Goal: Use online tool/utility: Utilize a website feature to perform a specific function

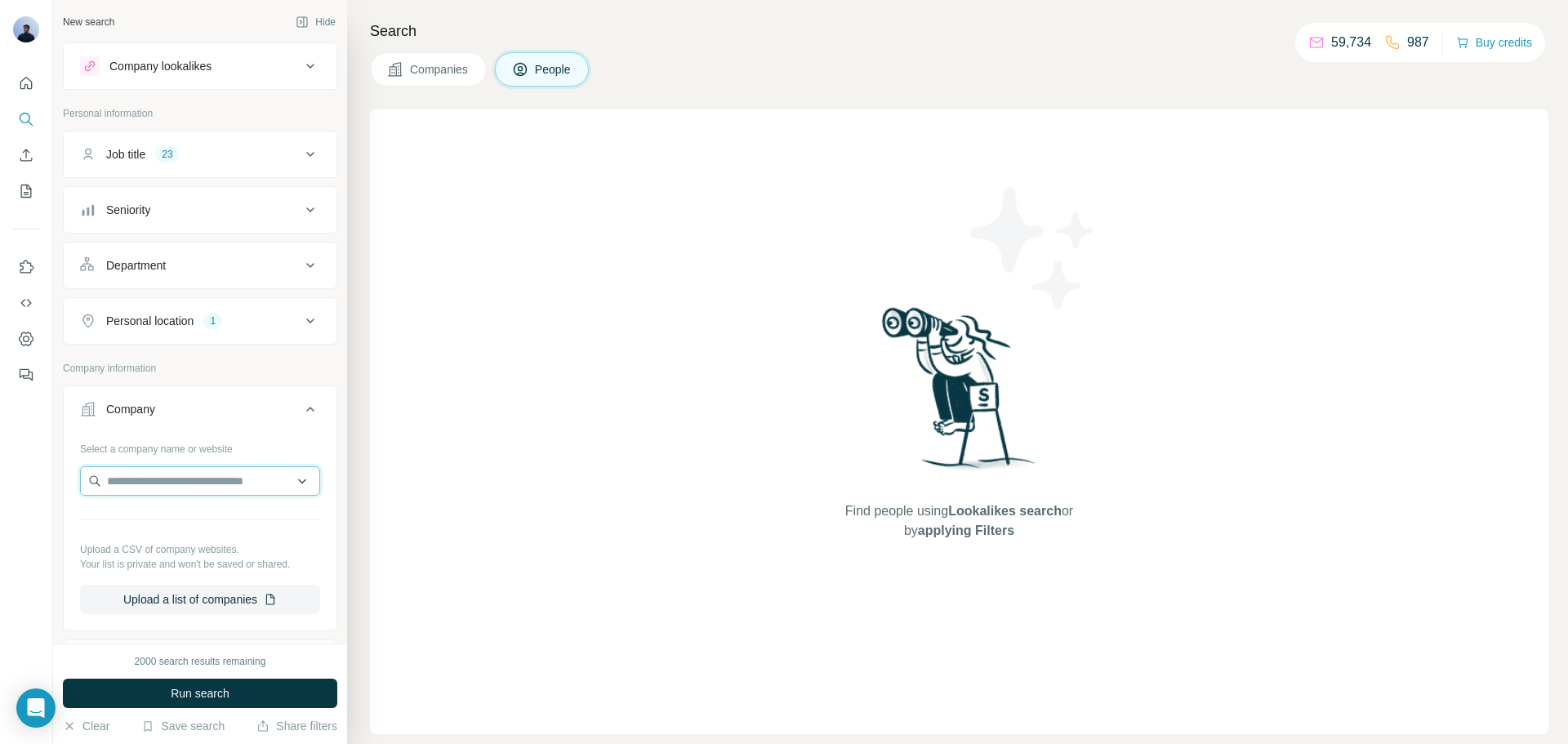
click at [193, 480] on input "text" at bounding box center [201, 480] width 241 height 29
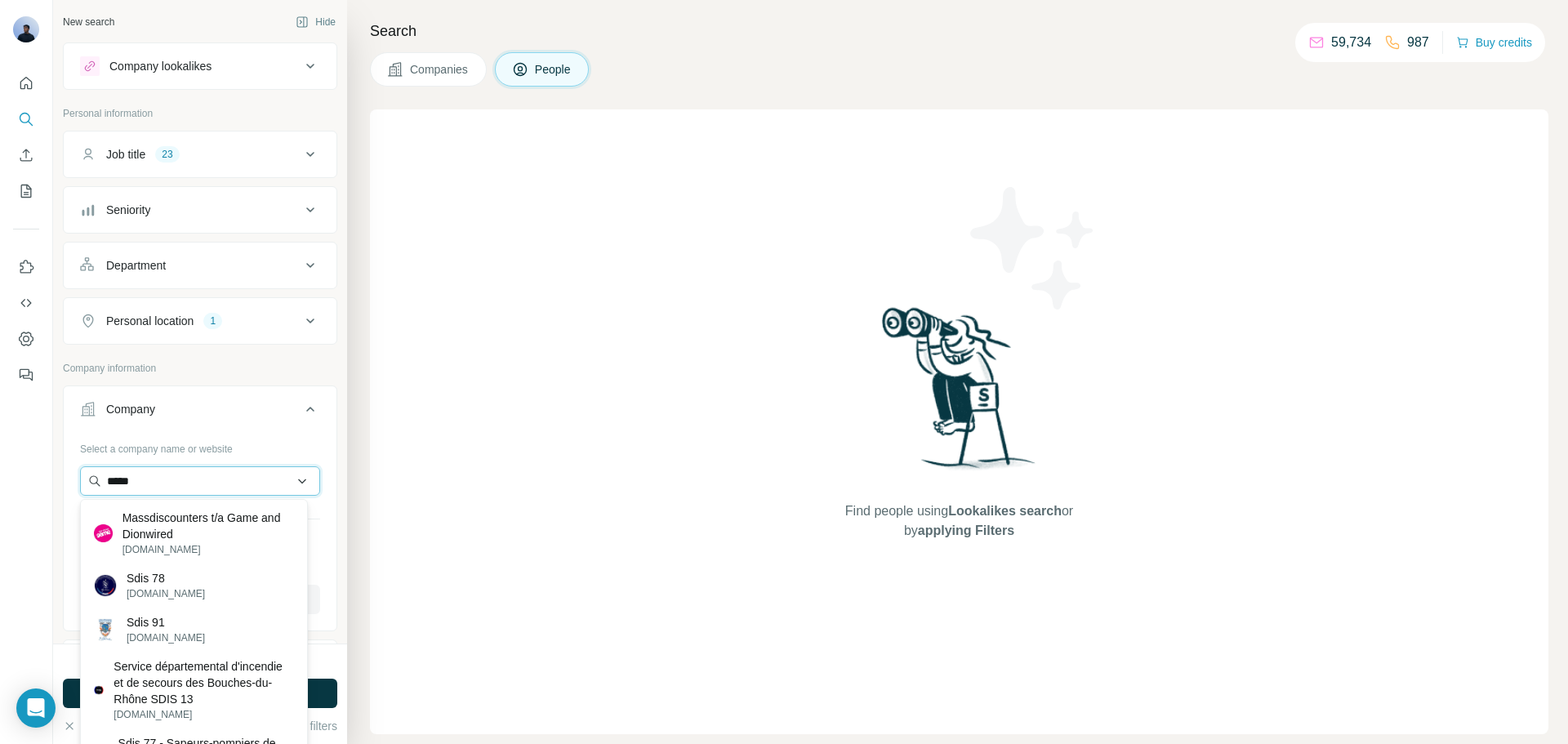
type input "******"
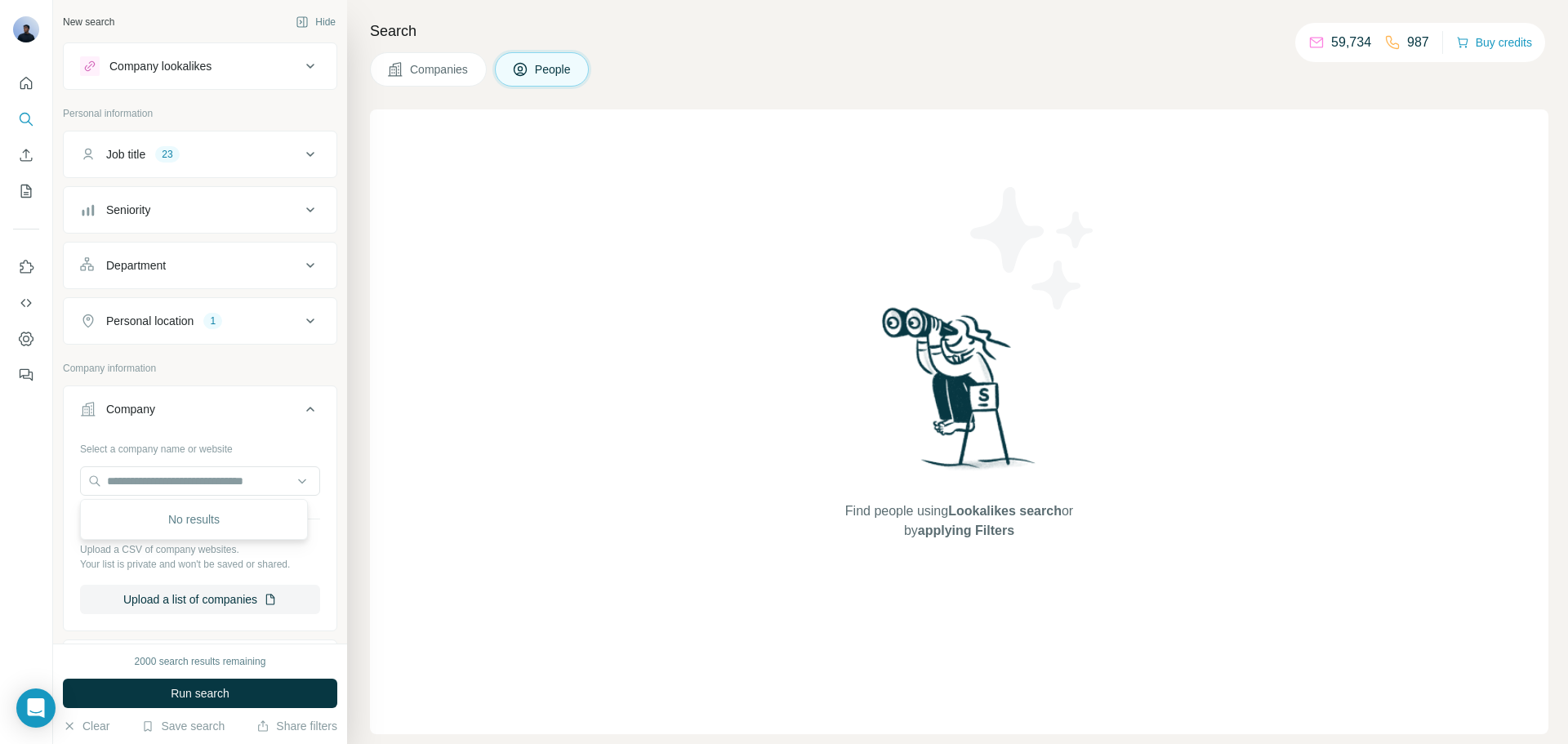
click at [485, 464] on div "Find people using Lookalikes search or by applying Filters" at bounding box center [959, 422] width 1179 height 625
click at [235, 62] on div "Company lookalikes" at bounding box center [190, 66] width 221 height 20
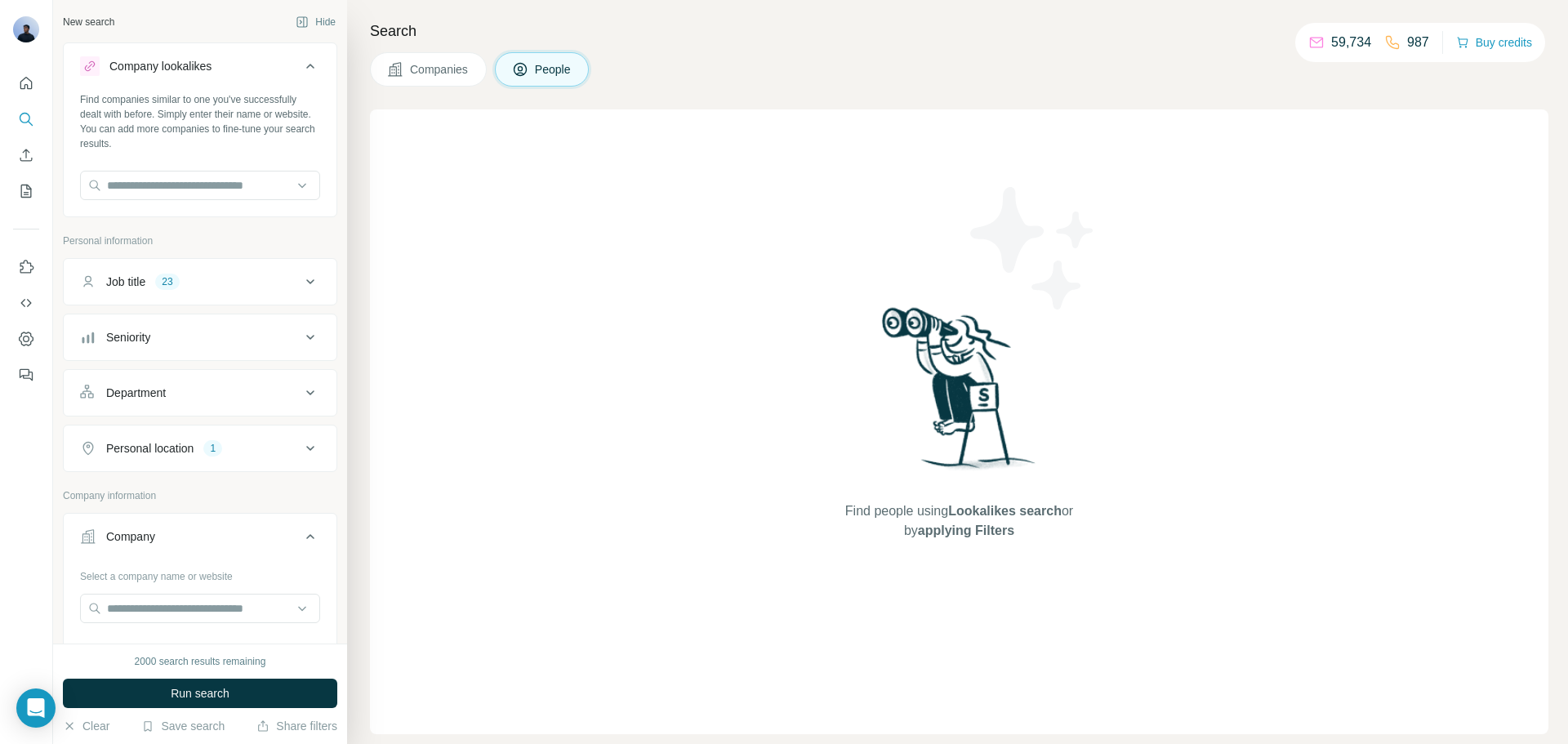
click at [284, 61] on div "Company lookalikes" at bounding box center [190, 66] width 221 height 20
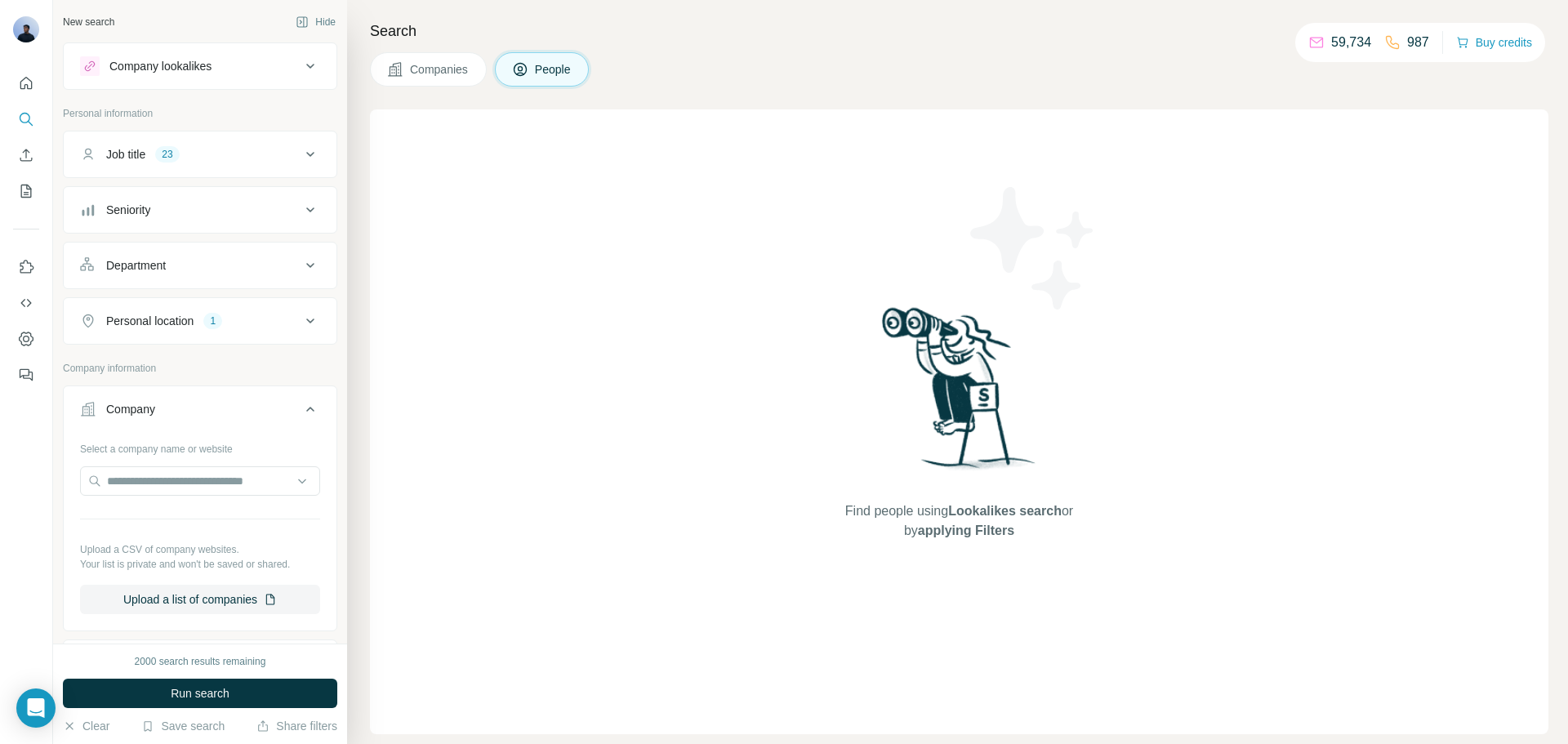
click at [302, 322] on icon at bounding box center [310, 321] width 20 height 20
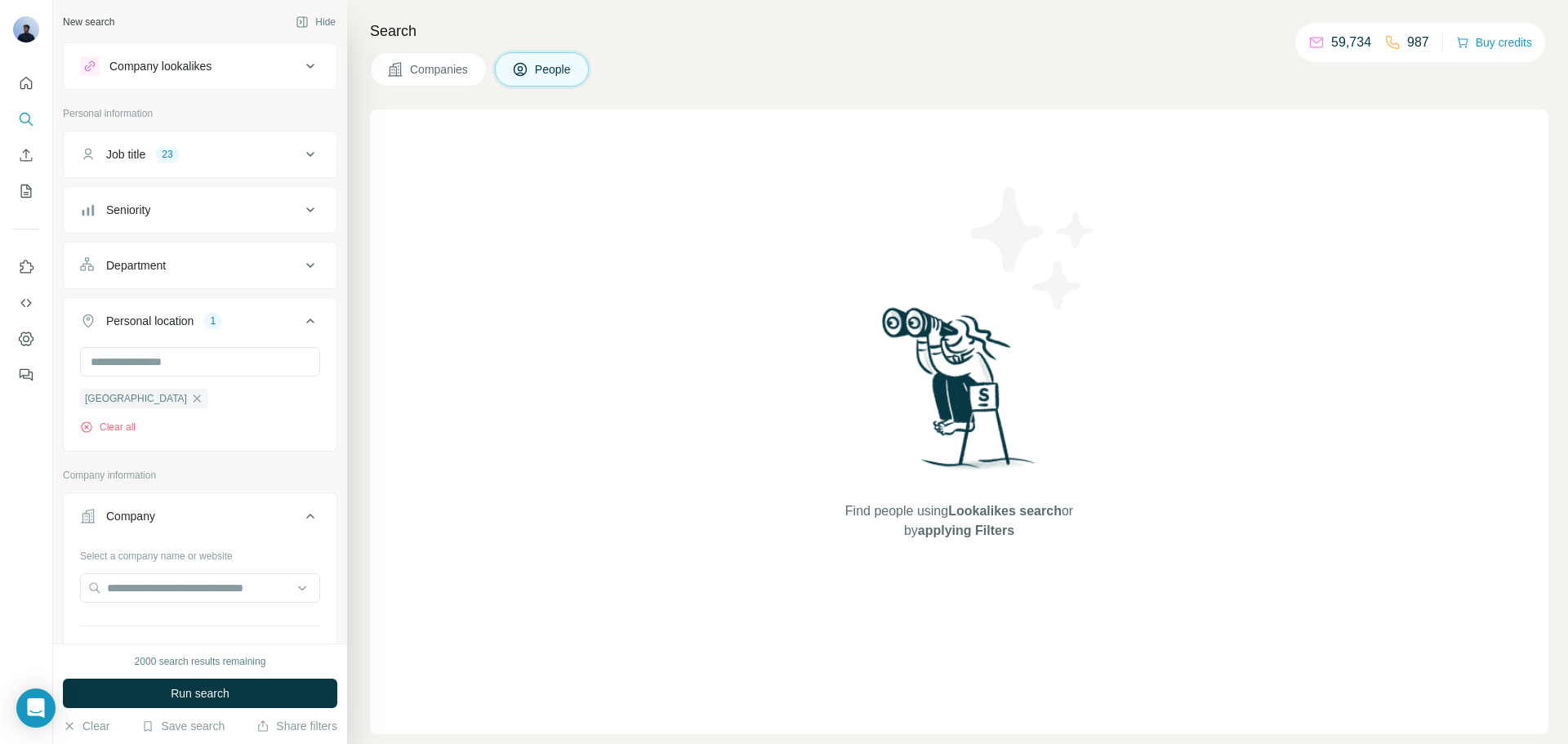
click at [190, 395] on icon "button" at bounding box center [197, 399] width 13 height 13
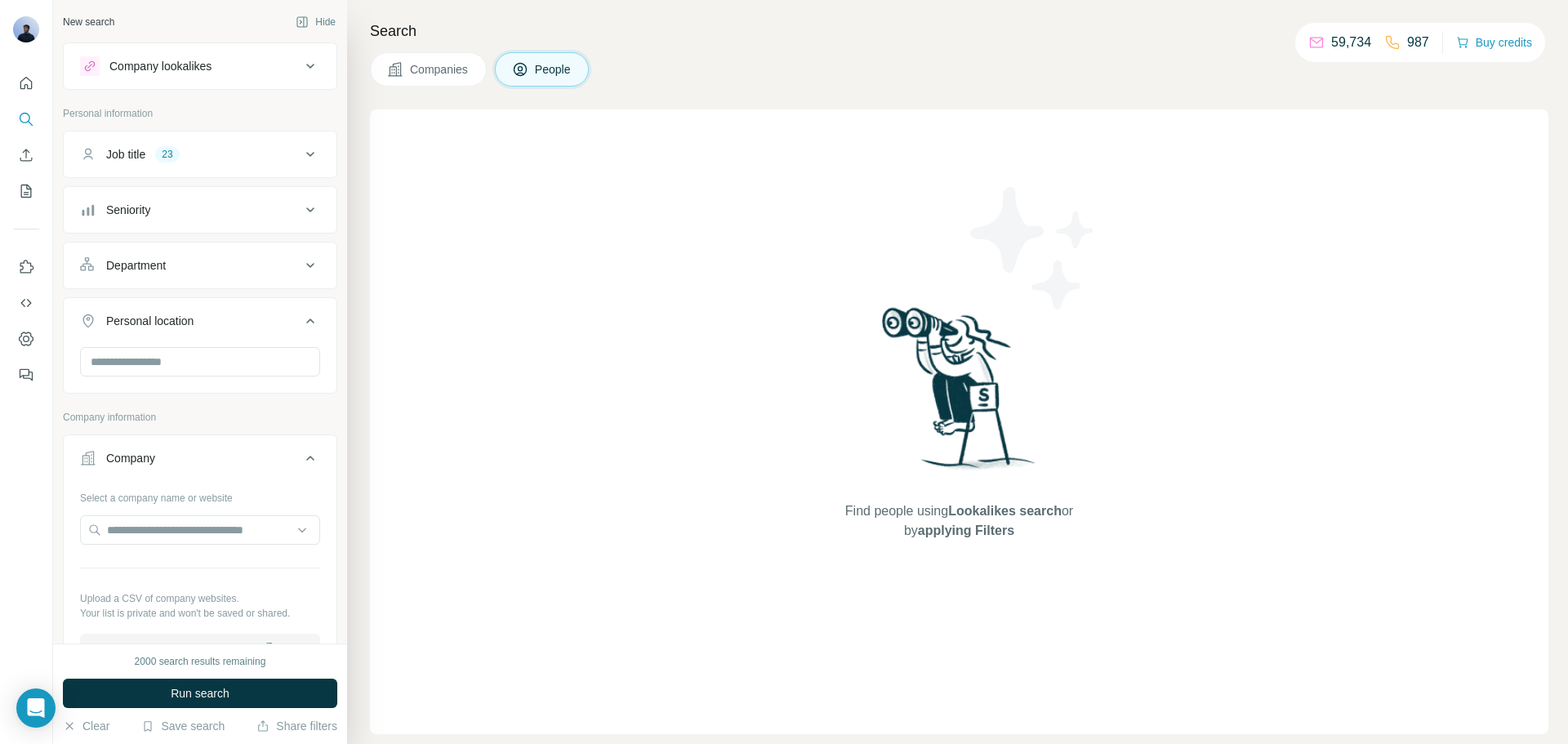
scroll to position [77, 0]
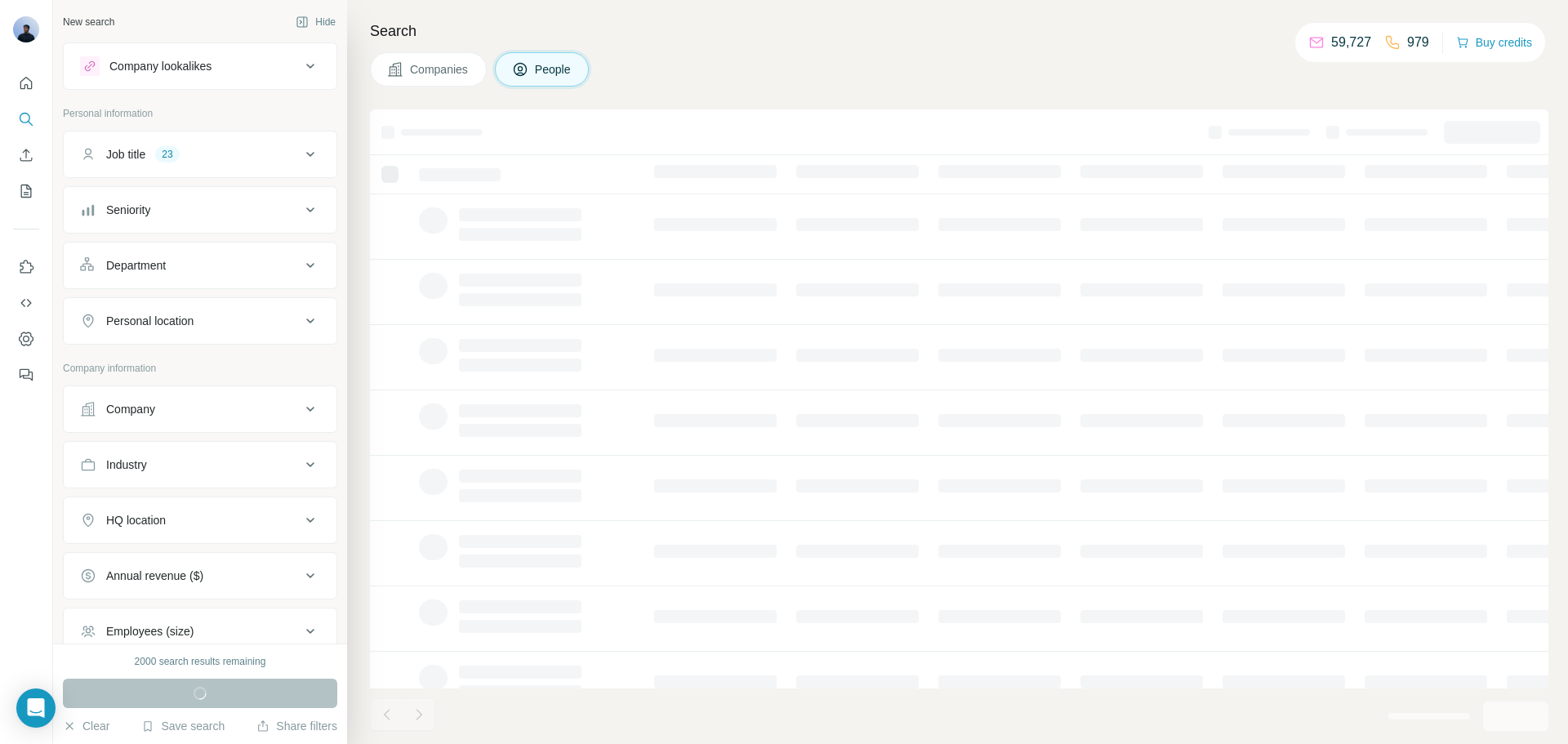
click at [193, 418] on button "Company" at bounding box center [200, 408] width 273 height 39
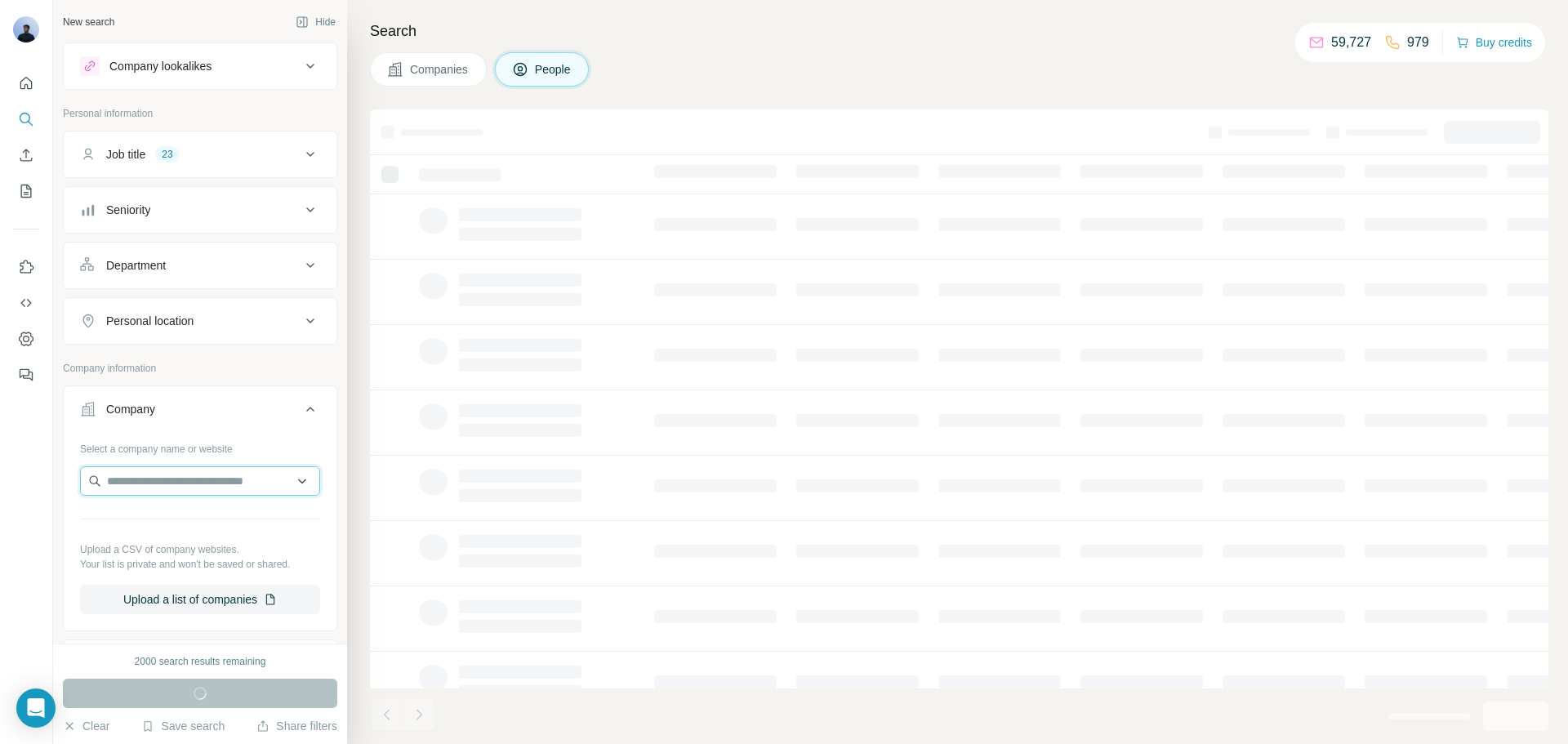
click at [193, 479] on input "text" at bounding box center [201, 480] width 241 height 29
type input "*"
